Goal: Navigation & Orientation: Find specific page/section

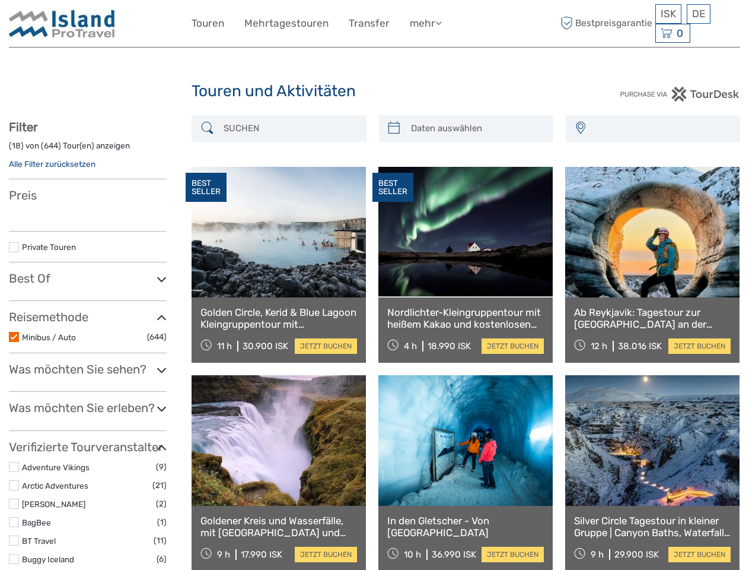
select select
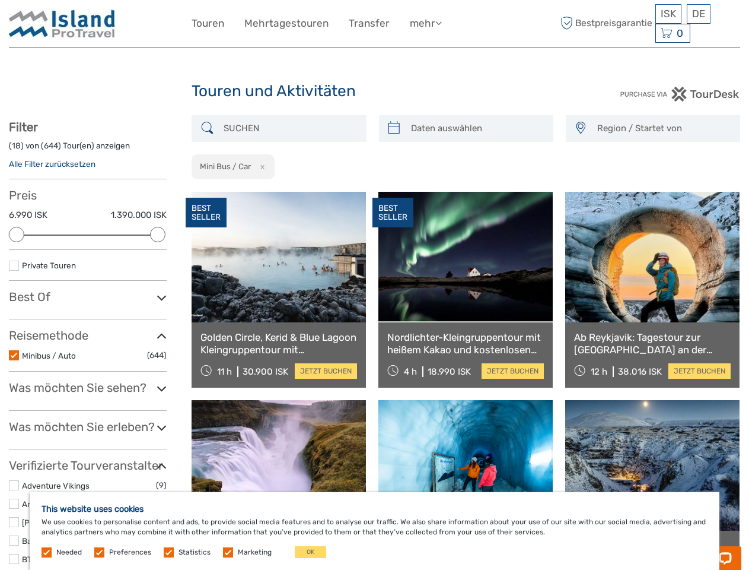
click at [425, 23] on link "mehr" at bounding box center [426, 23] width 32 height 17
click at [440, 23] on icon at bounding box center [439, 23] width 7 height 10
click at [668, 14] on span "ISK" at bounding box center [668, 14] width 15 height 12
click at [698, 14] on div "DE English Español Deutsch" at bounding box center [699, 14] width 24 height 20
click at [672, 33] on div "0 Items Total 0 ISK Zur Kasse Der Warenkorb ist leer." at bounding box center [673, 34] width 35 height 20
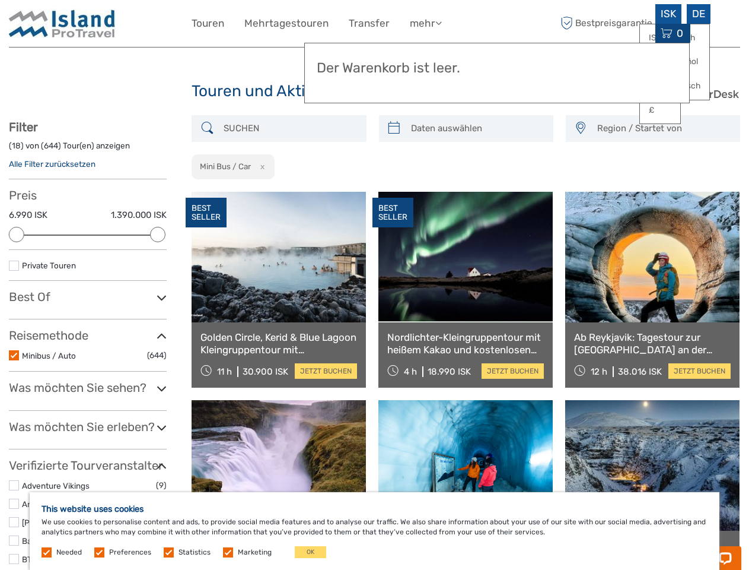
click at [17, 234] on div at bounding box center [16, 234] width 15 height 15
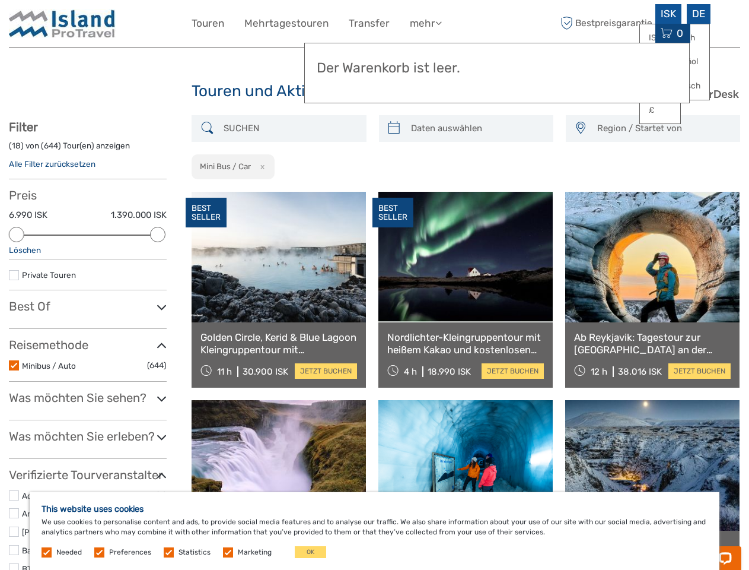
click at [158, 299] on icon at bounding box center [162, 307] width 10 height 16
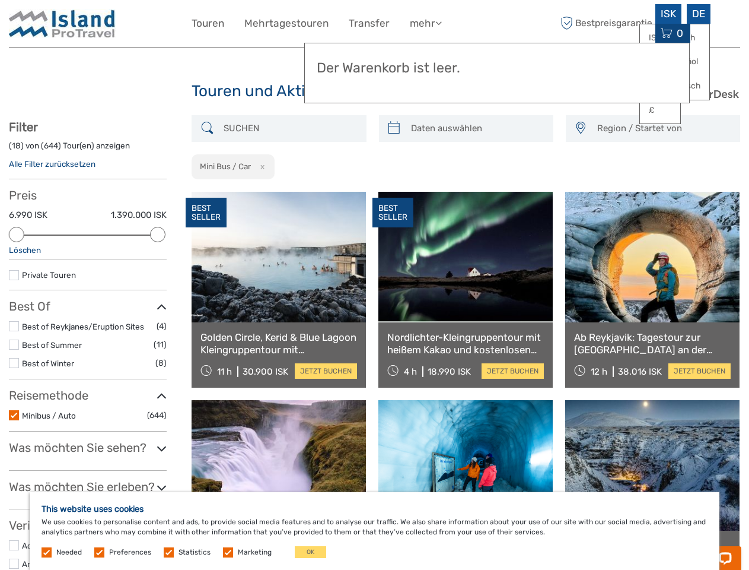
click at [394, 192] on link at bounding box center [466, 257] width 174 height 131
click at [476, 192] on link at bounding box center [466, 257] width 174 height 131
click at [580, 192] on link at bounding box center [652, 257] width 174 height 131
